Goal: Find specific page/section: Find specific page/section

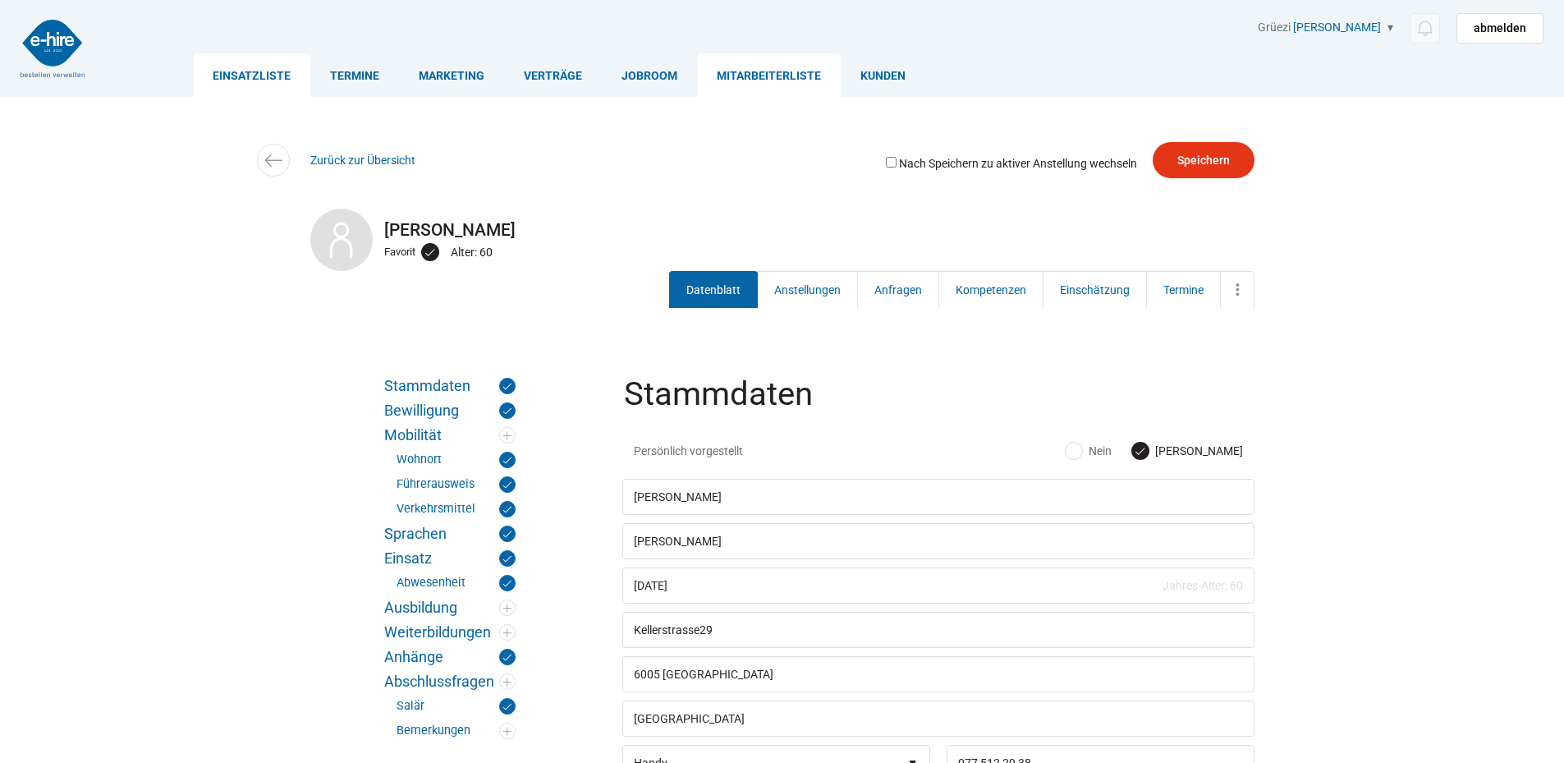
click at [236, 54] on link "Einsatzliste" at bounding box center [251, 75] width 117 height 44
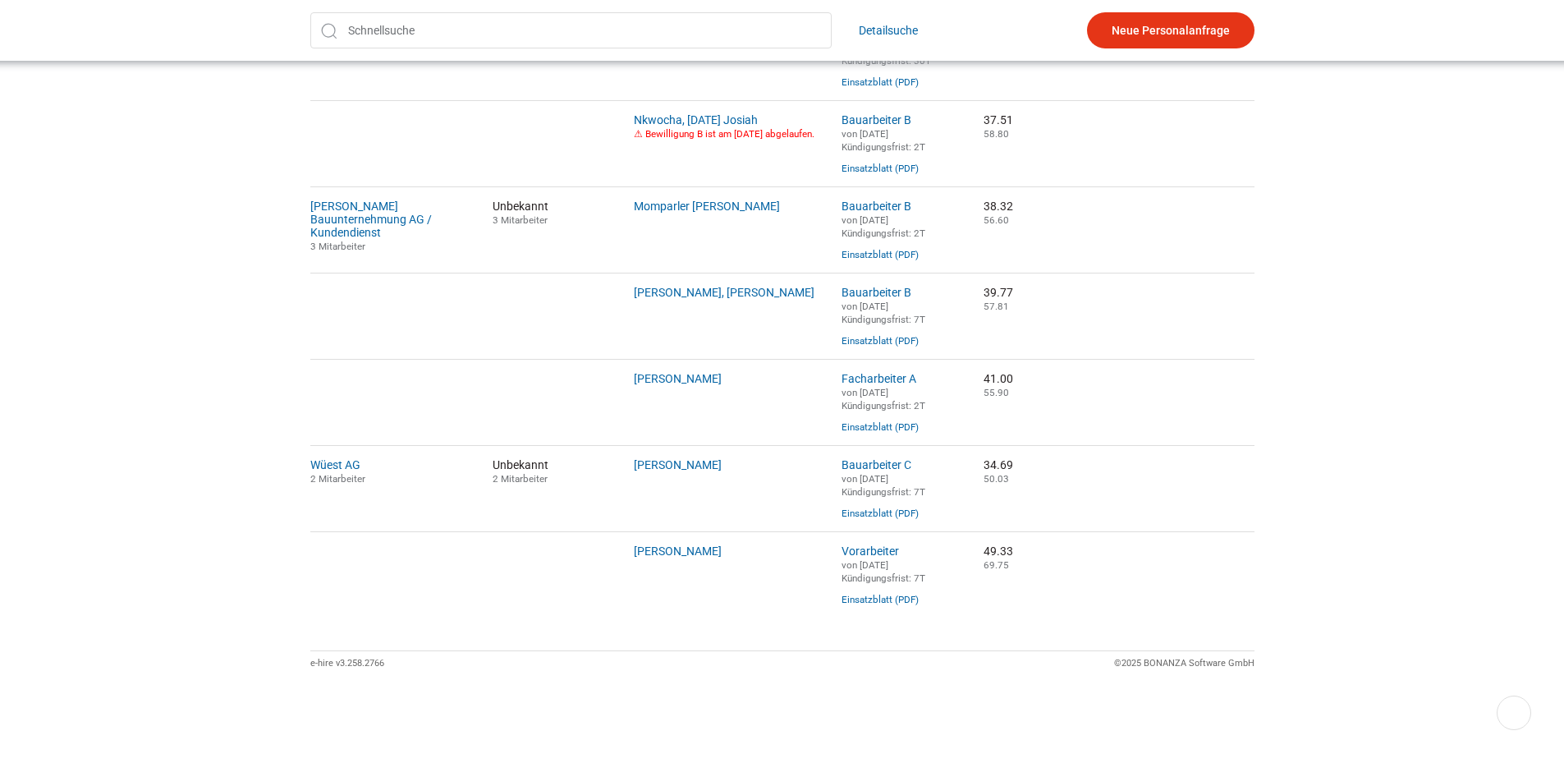
scroll to position [1057, 0]
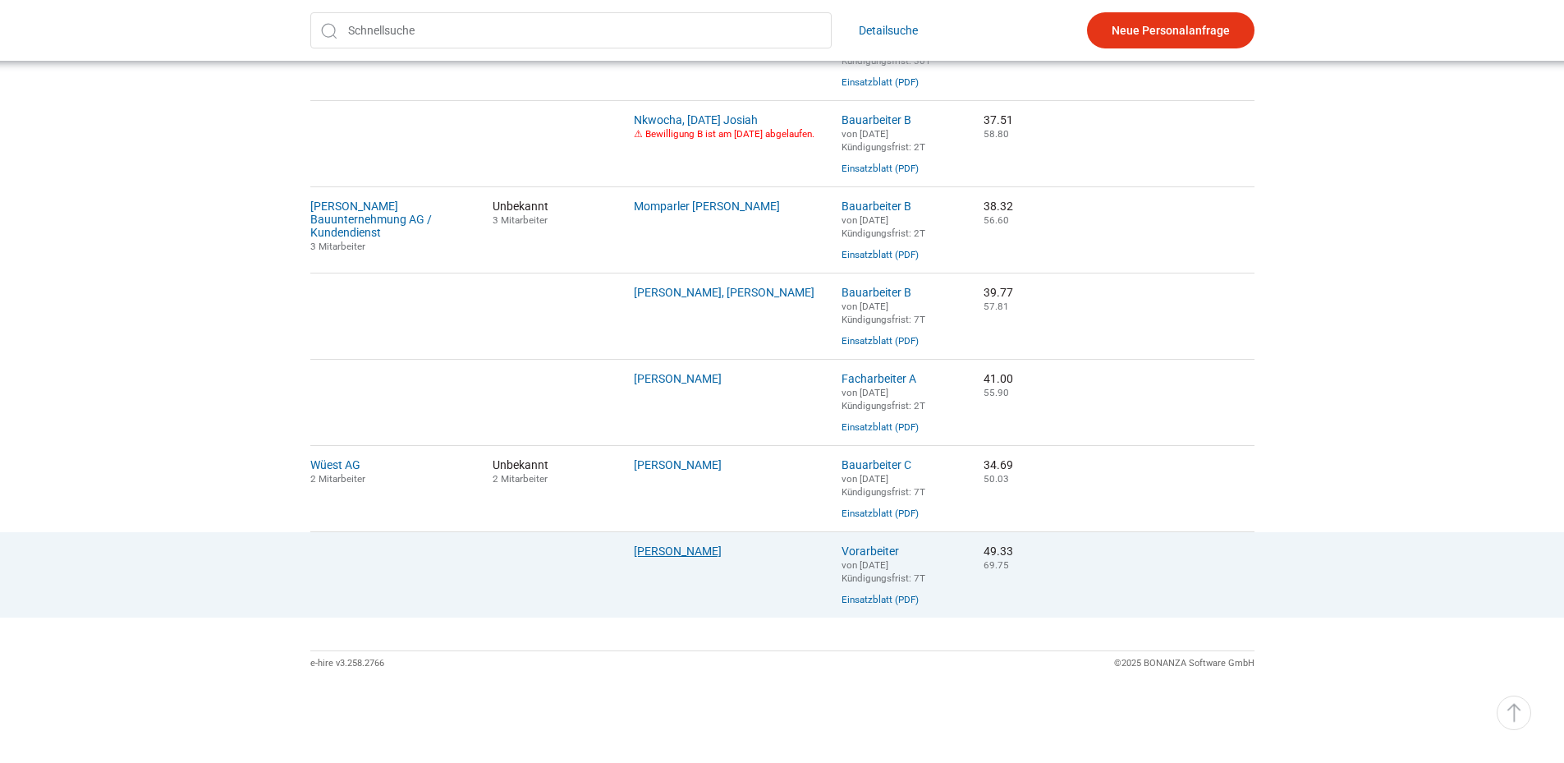
click at [667, 546] on link "[PERSON_NAME]" at bounding box center [678, 550] width 88 height 13
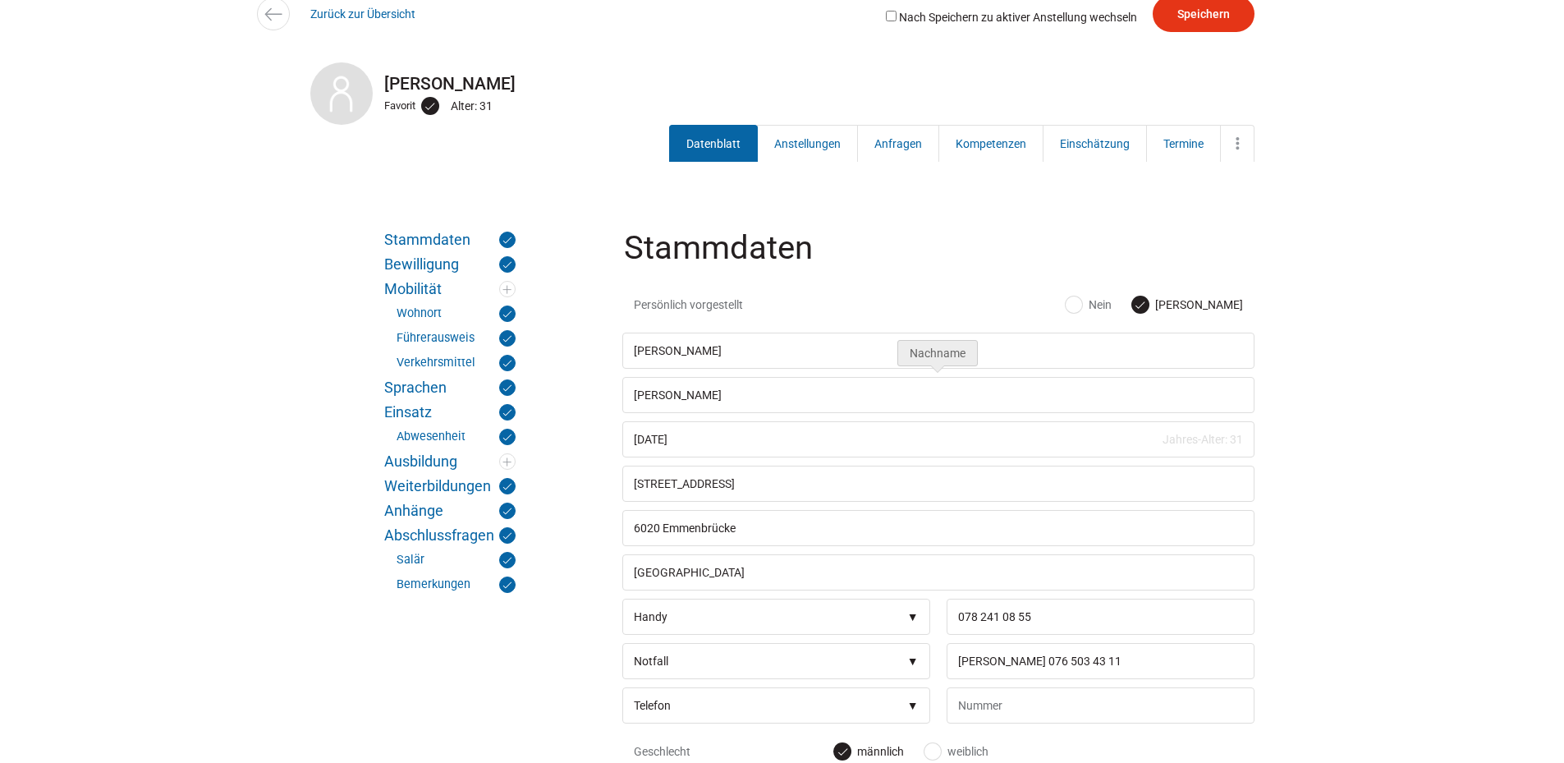
scroll to position [328, 0]
